Goal: Use online tool/utility

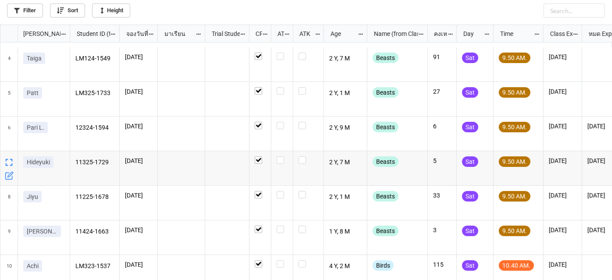
scroll to position [112, 0]
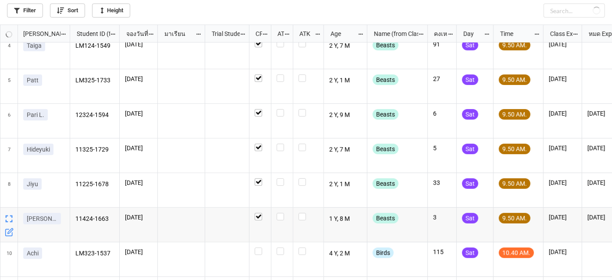
checkbox input "false"
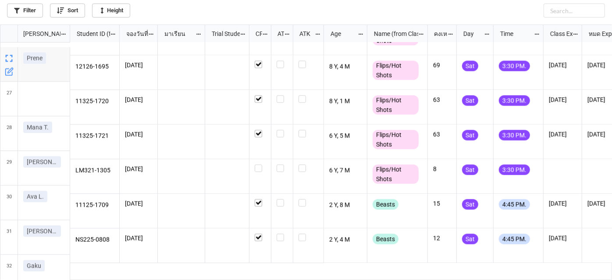
scroll to position [942, 0]
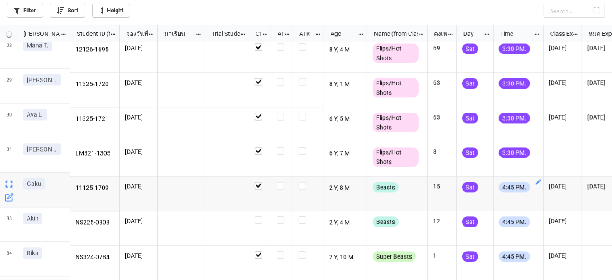
checkbox input "true"
checkbox input "false"
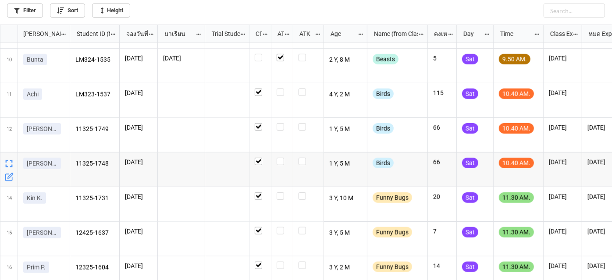
scroll to position [266, 0]
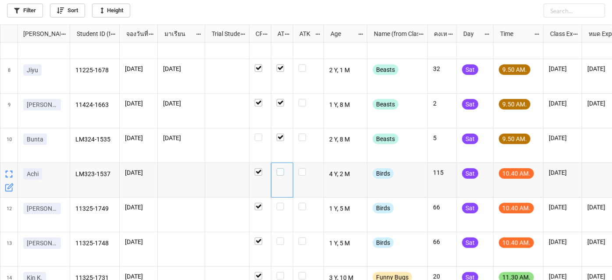
click at [280, 168] on label "grid" at bounding box center [282, 168] width 11 height 0
click at [279, 171] on div "grid" at bounding box center [279, 170] width 4 height 4
click at [279, 168] on label "grid" at bounding box center [282, 168] width 11 height 0
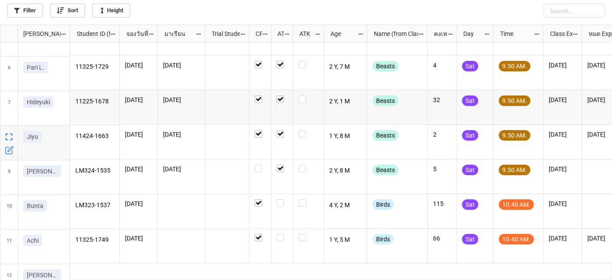
scroll to position [279, 0]
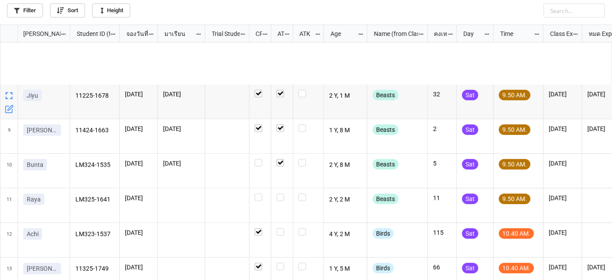
scroll to position [279, 0]
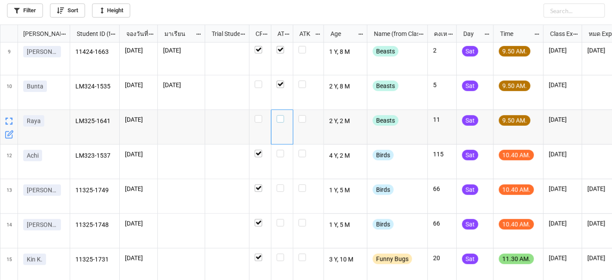
click at [281, 115] on label "grid" at bounding box center [282, 115] width 11 height 0
